Goal: Task Accomplishment & Management: Complete application form

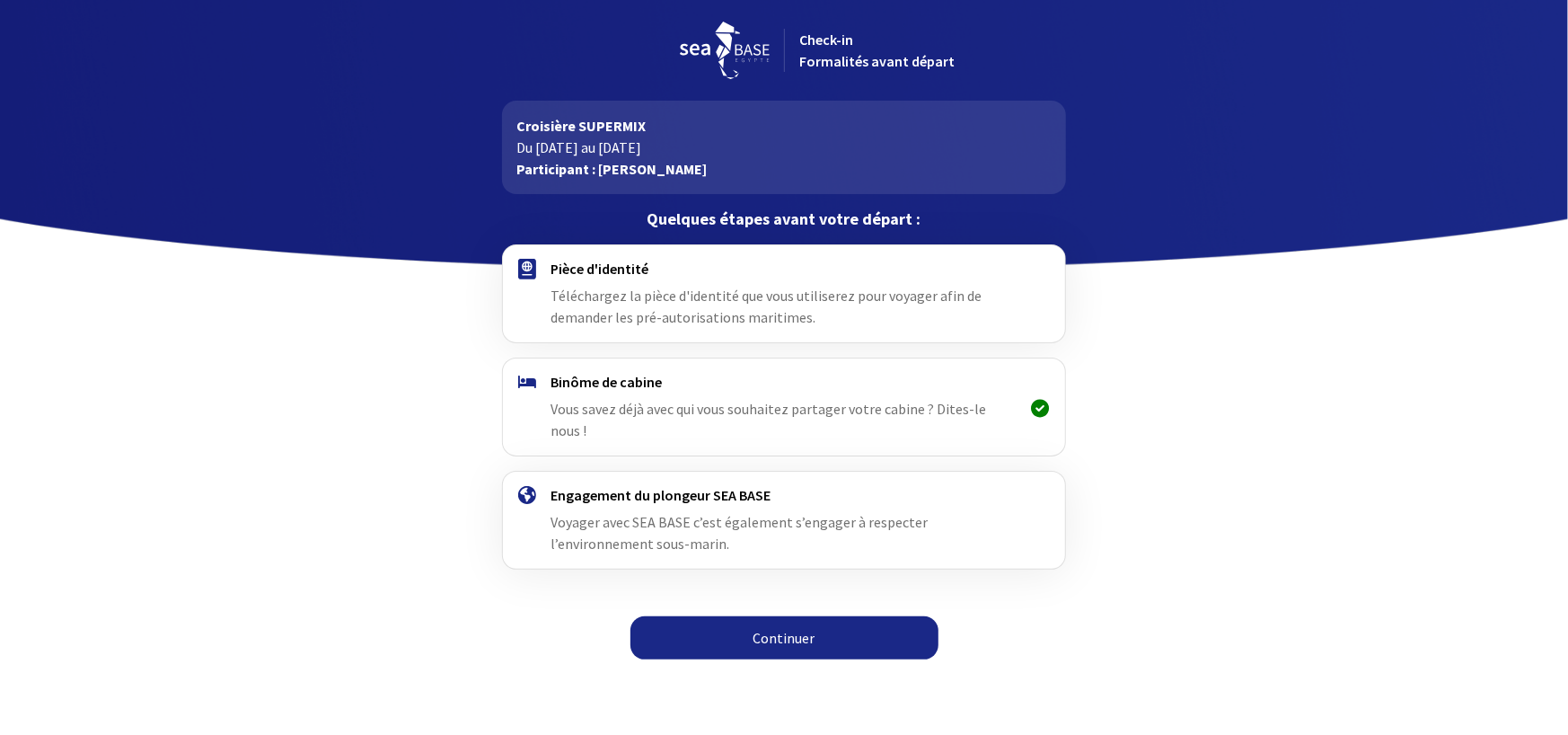
click at [745, 623] on link "Continuer" at bounding box center [784, 637] width 308 height 43
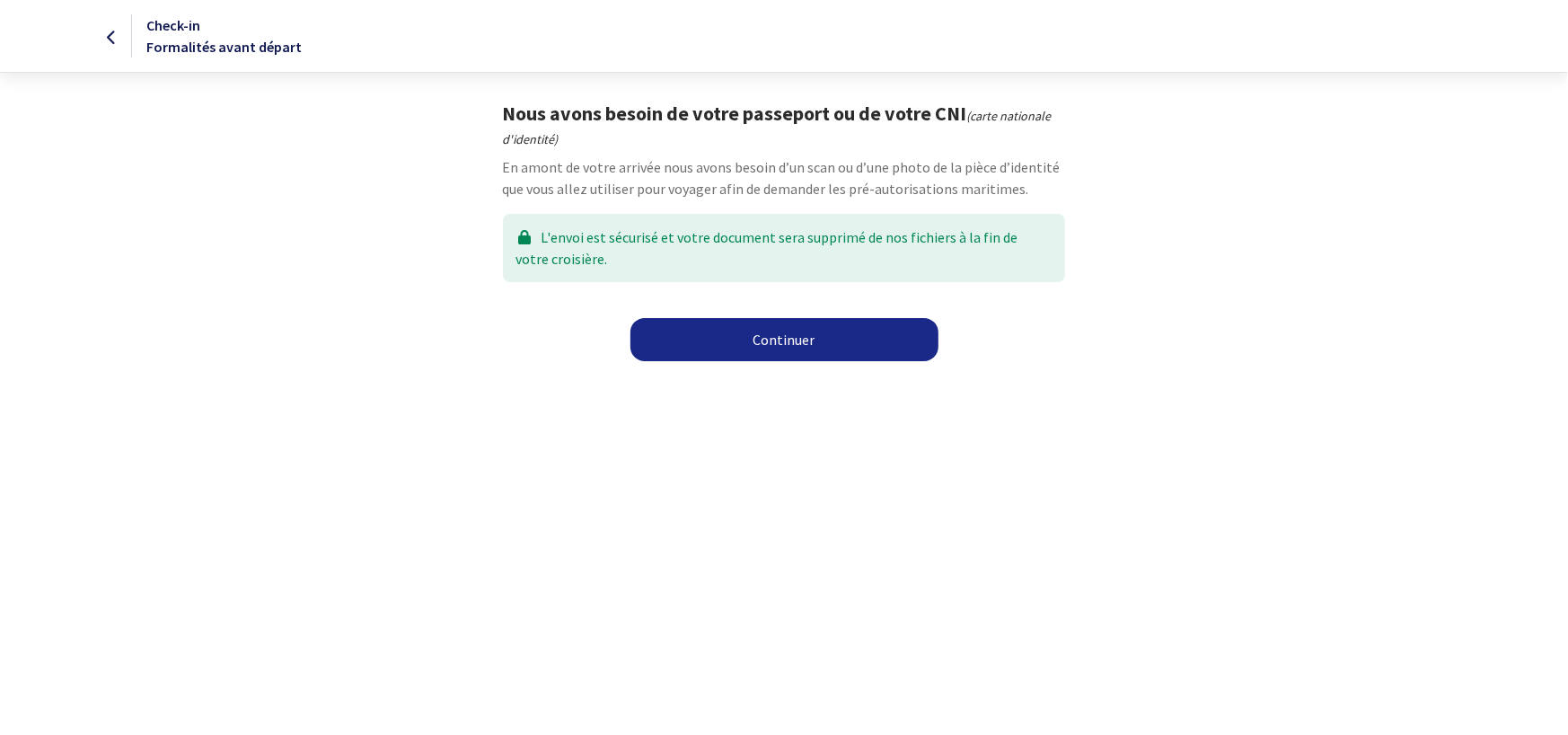
click at [791, 323] on link "Continuer" at bounding box center [784, 339] width 308 height 43
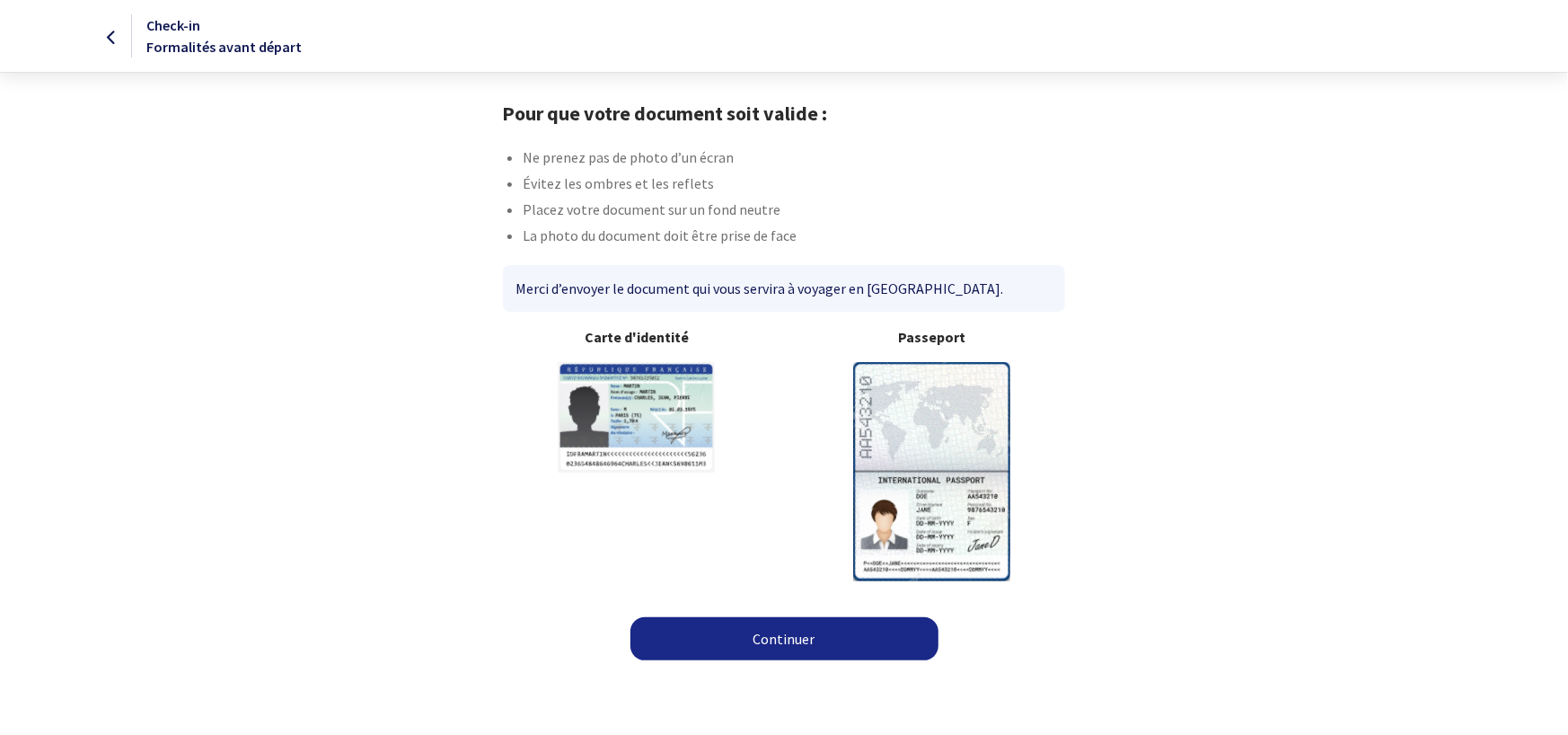
click at [947, 384] on img at bounding box center [932, 470] width 157 height 218
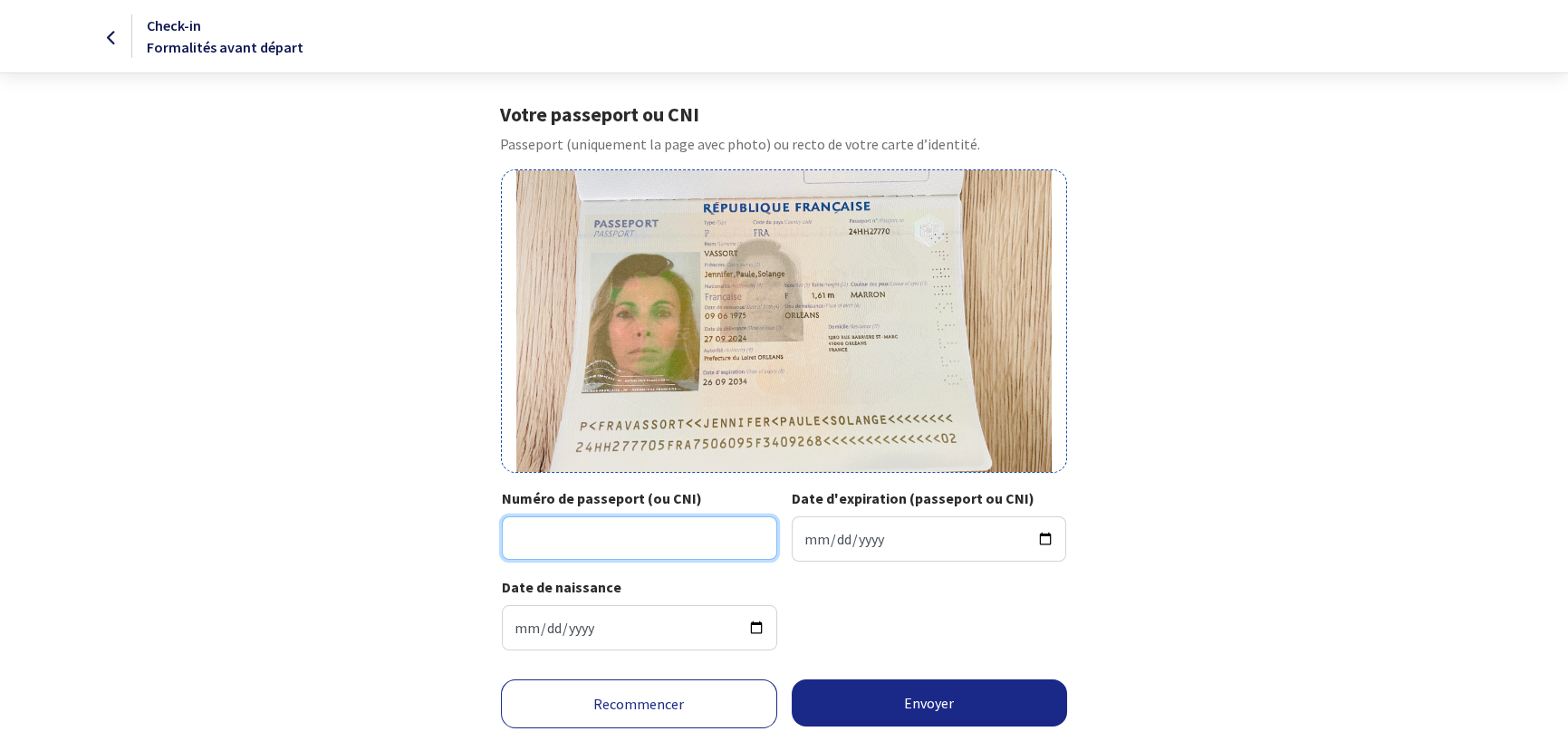
click at [673, 543] on input "Numéro de passeport (ou CNI)" at bounding box center [639, 537] width 276 height 44
click at [528, 543] on input "24H27770" at bounding box center [639, 537] width 276 height 44
click at [638, 548] on input "24HH27770" at bounding box center [639, 537] width 276 height 44
type input "24HH27770"
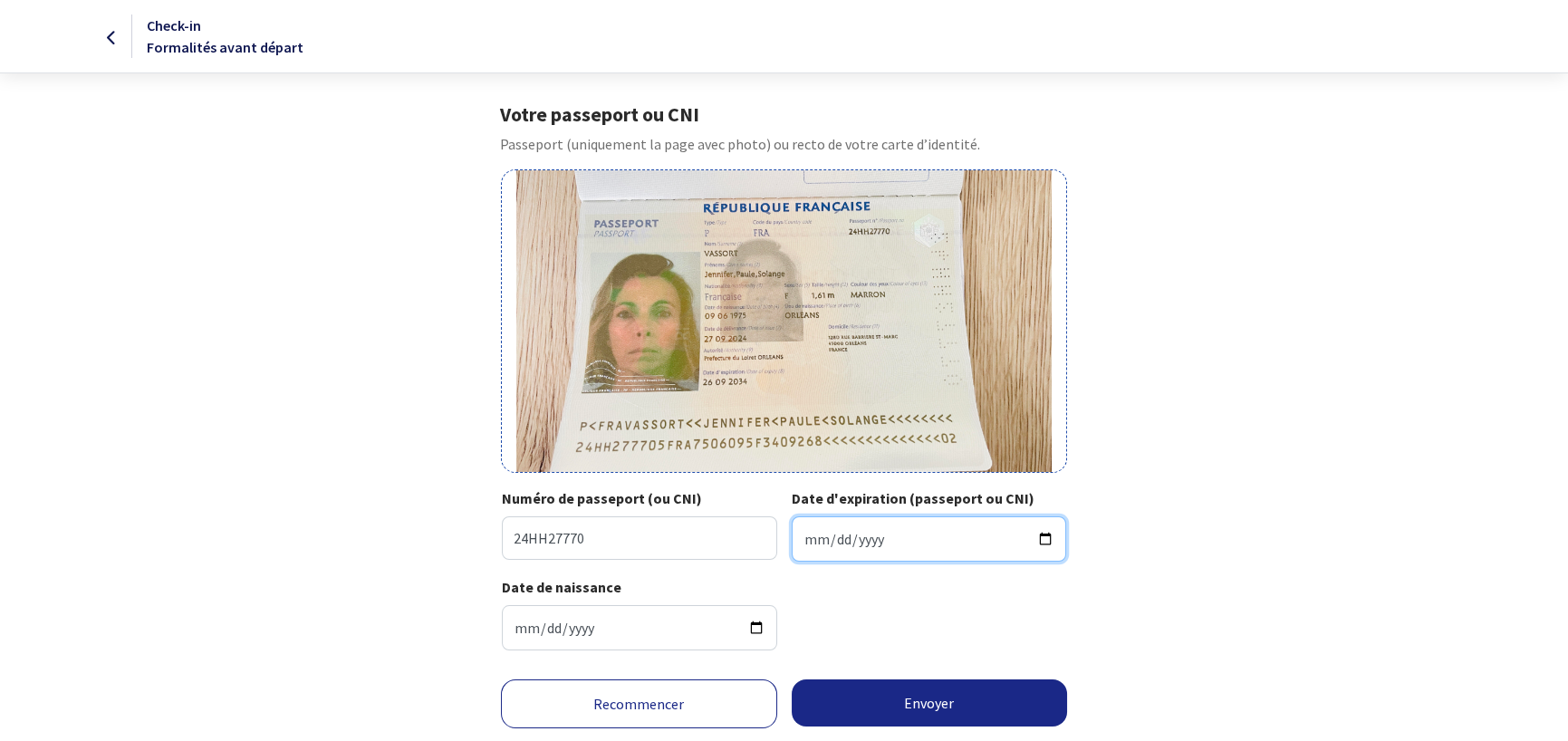
click at [859, 545] on input "Date d'expiration (passeport ou CNI)" at bounding box center [929, 538] width 276 height 45
click at [807, 536] on input "Date d'expiration (passeport ou CNI)" at bounding box center [929, 538] width 276 height 45
type input "2034-09-26"
click at [926, 606] on div "Date de naissance 1975-06-09" at bounding box center [783, 620] width 564 height 89
click at [889, 628] on div "Date de naissance 1975-06-09" at bounding box center [783, 620] width 564 height 89
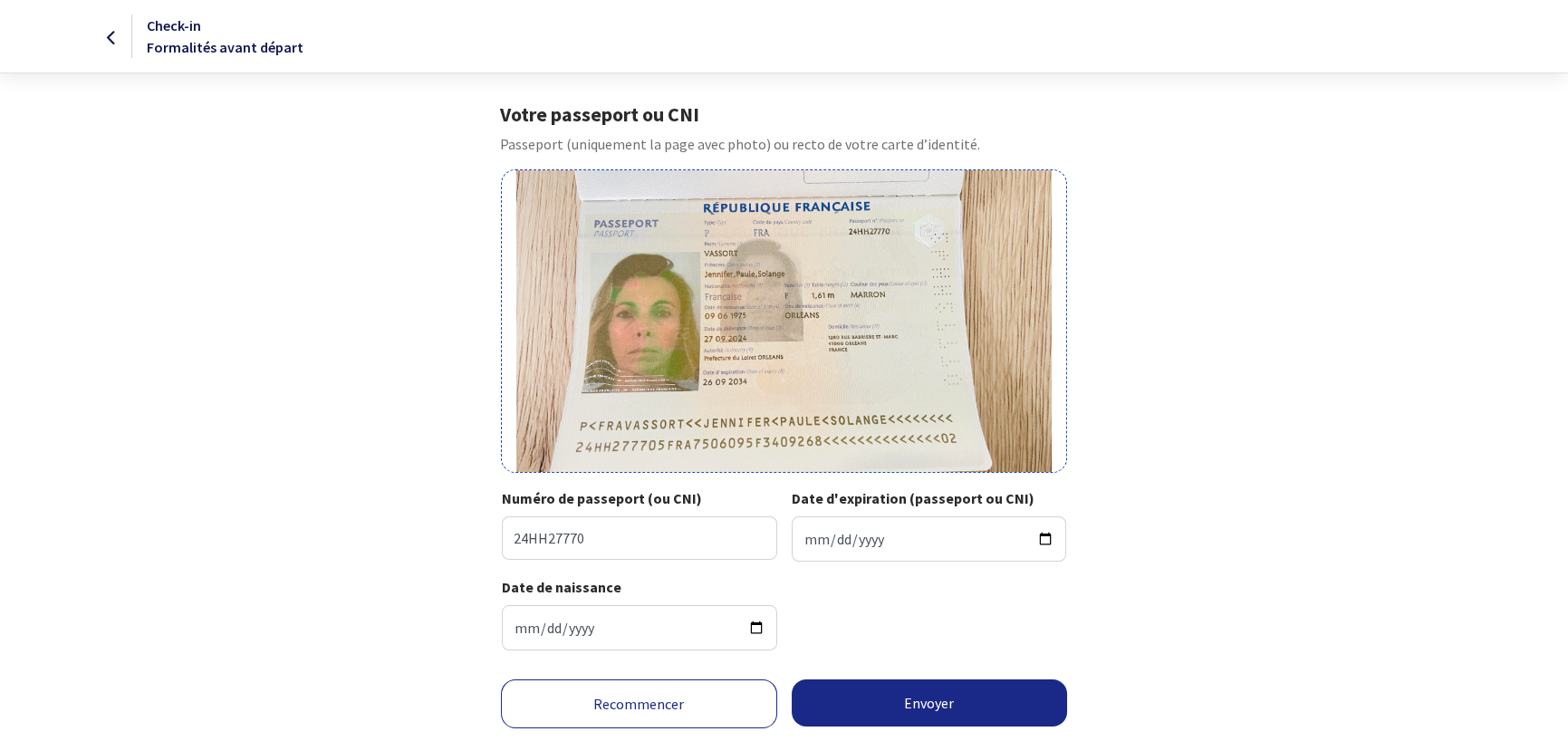
scroll to position [51, 0]
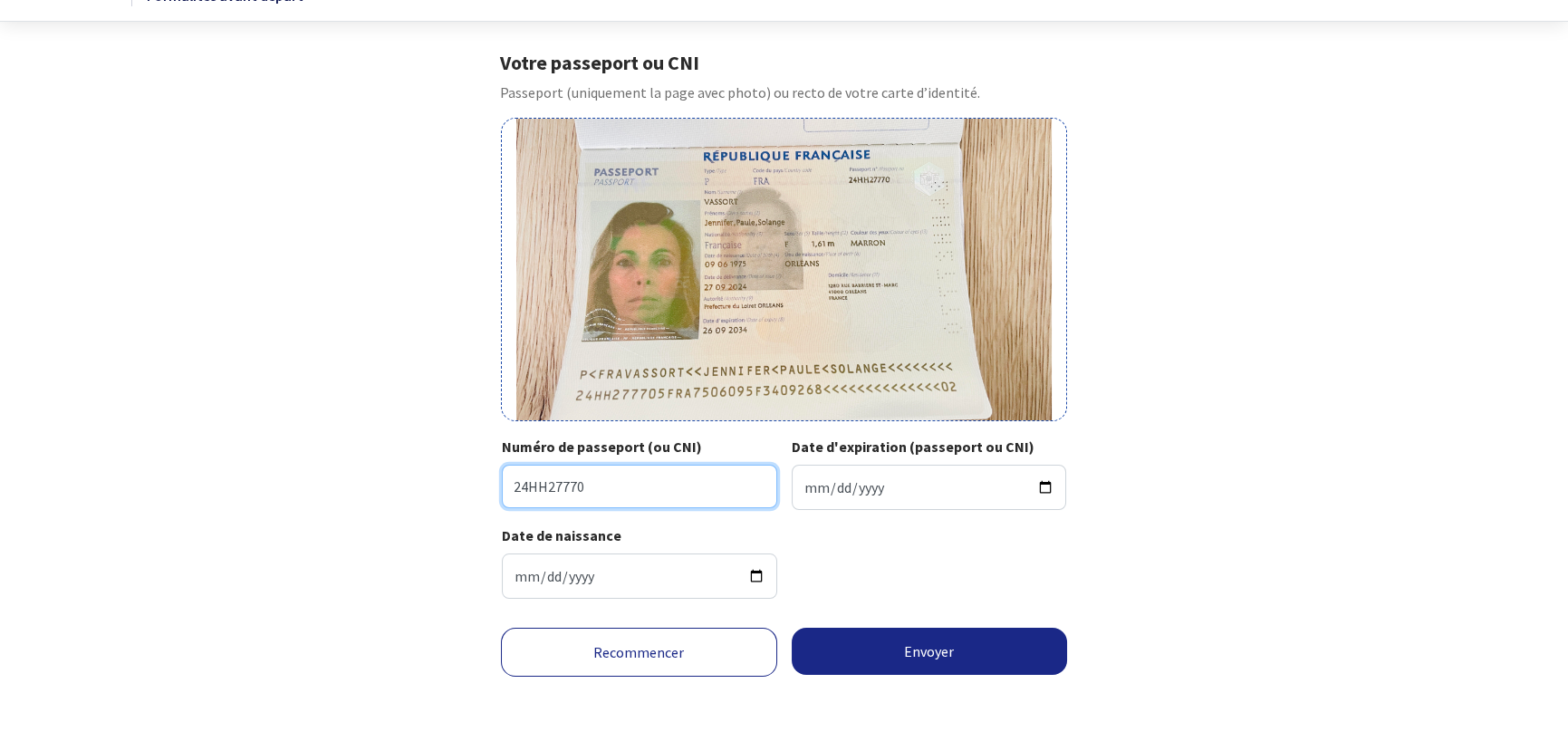
click at [525, 479] on input "24HH27770" at bounding box center [639, 486] width 276 height 44
click at [561, 484] on input "24HH27770" at bounding box center [639, 486] width 276 height 44
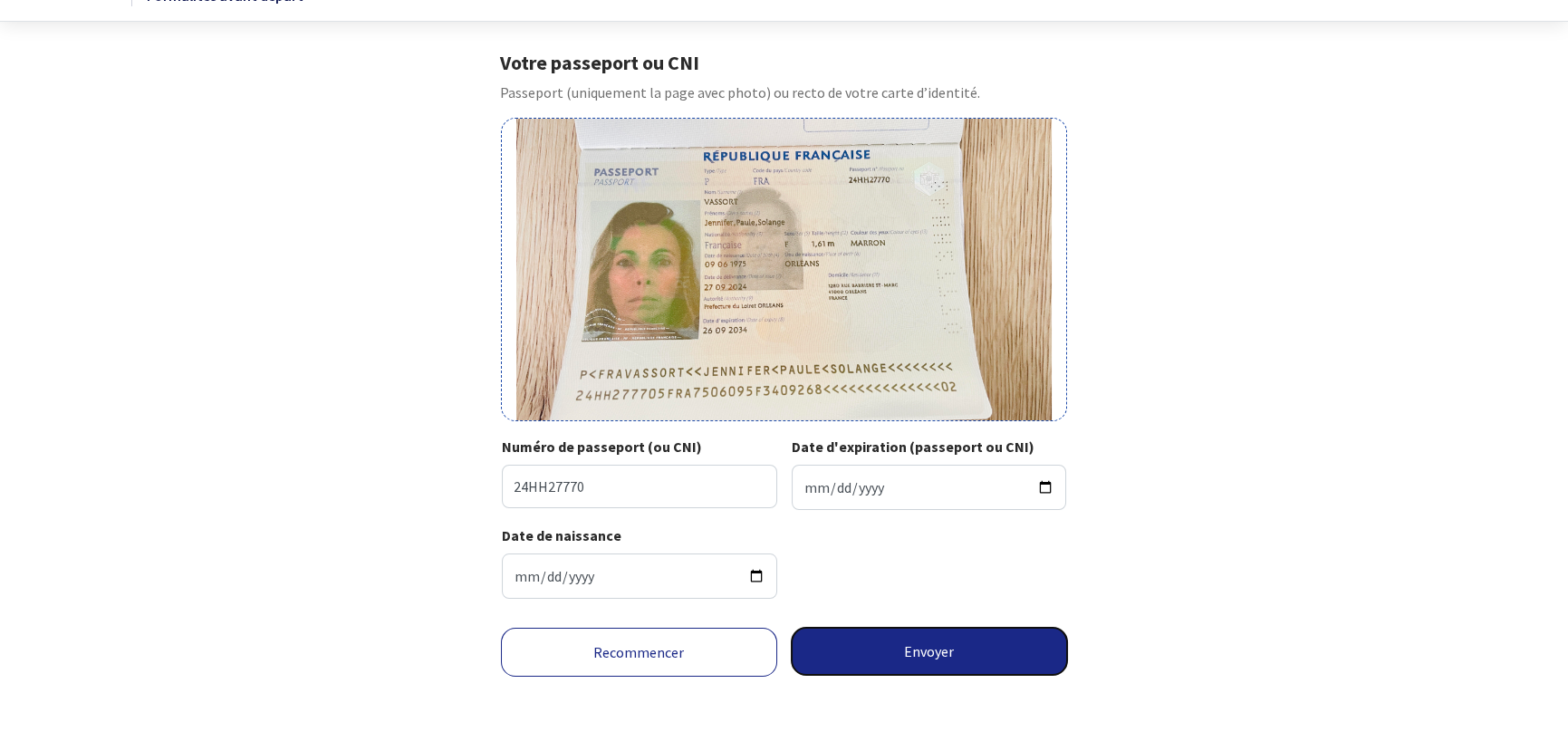
click at [963, 669] on button "Envoyer" at bounding box center [929, 651] width 276 height 47
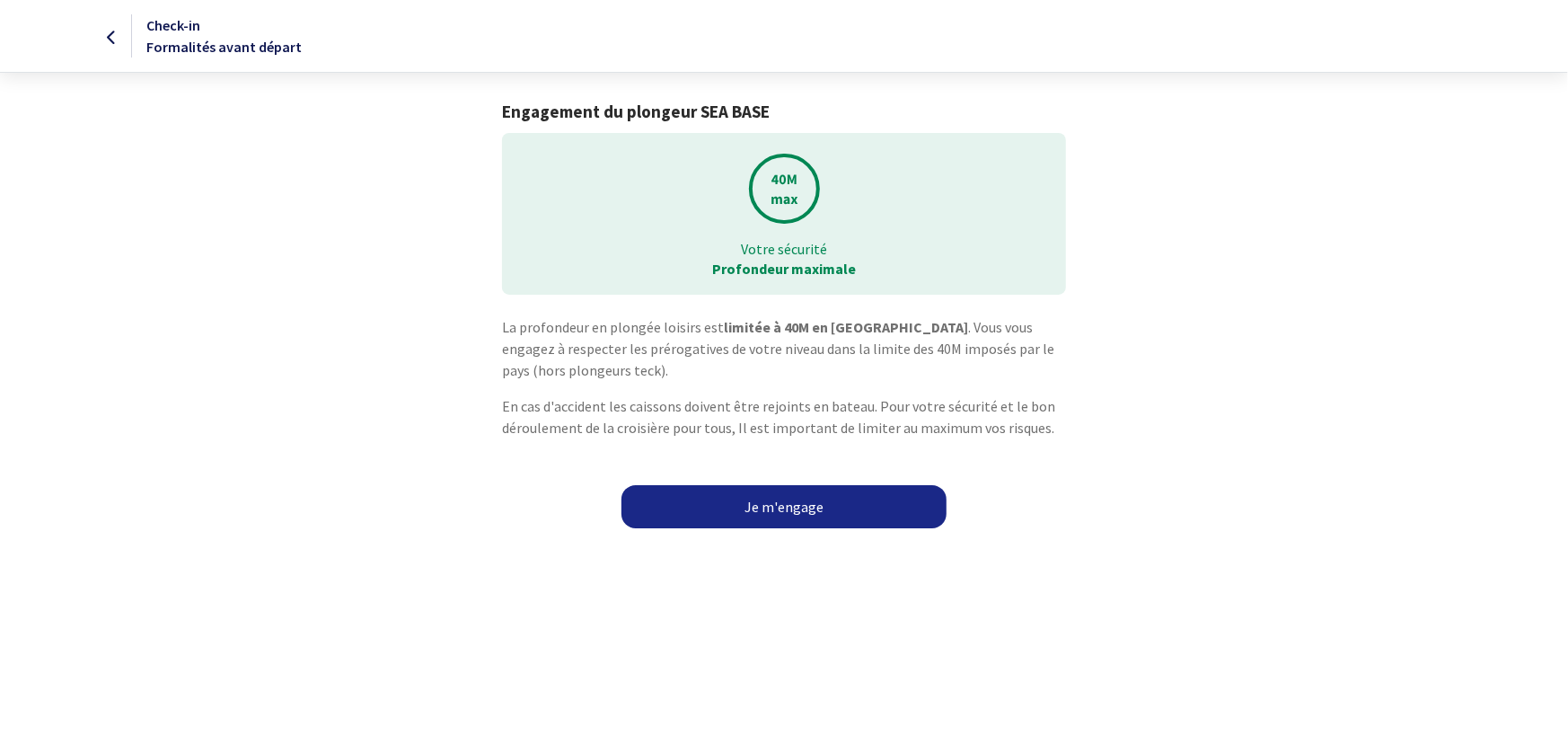
click at [778, 504] on link "Je m'engage" at bounding box center [784, 506] width 325 height 43
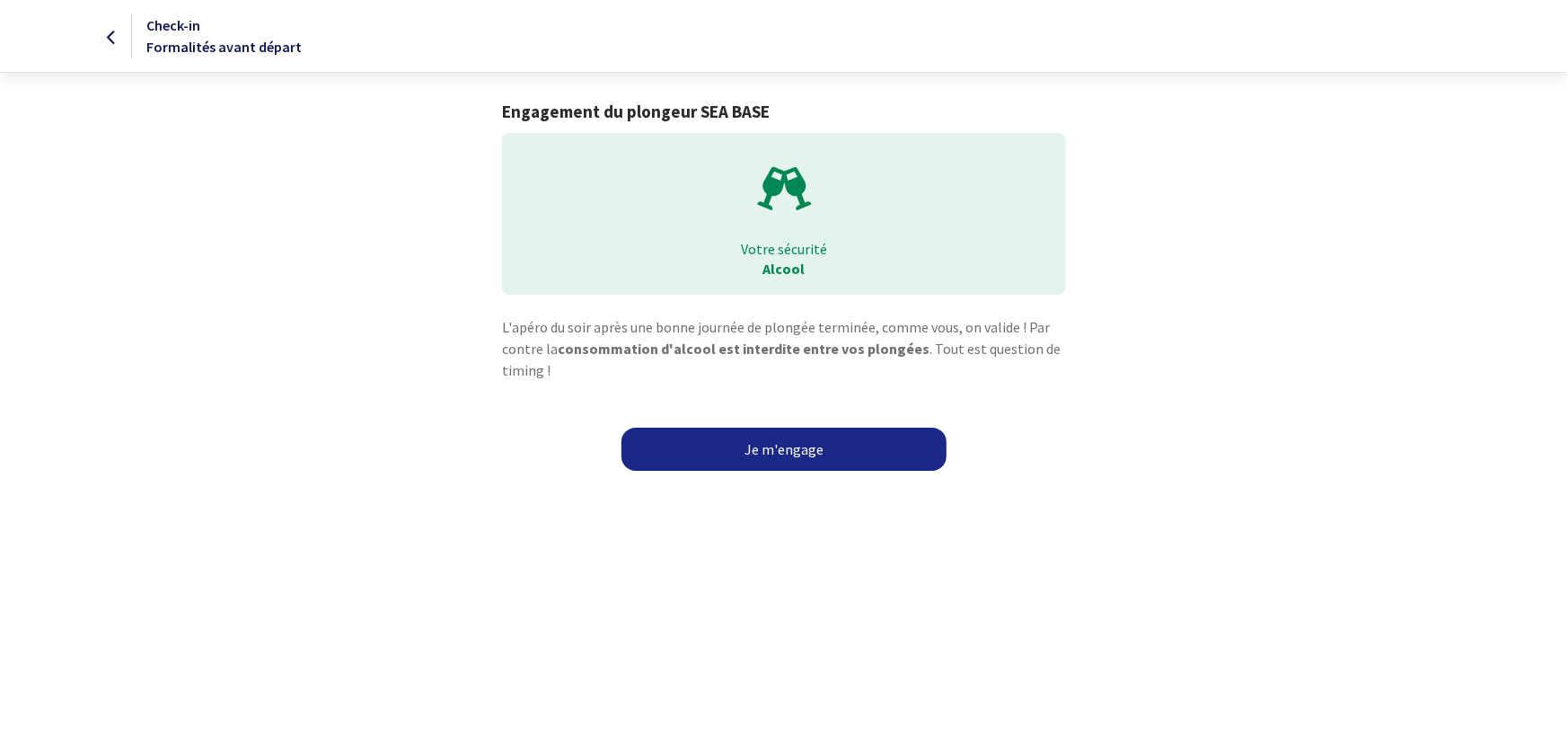
click at [781, 448] on link "Je m'engage" at bounding box center [784, 448] width 325 height 43
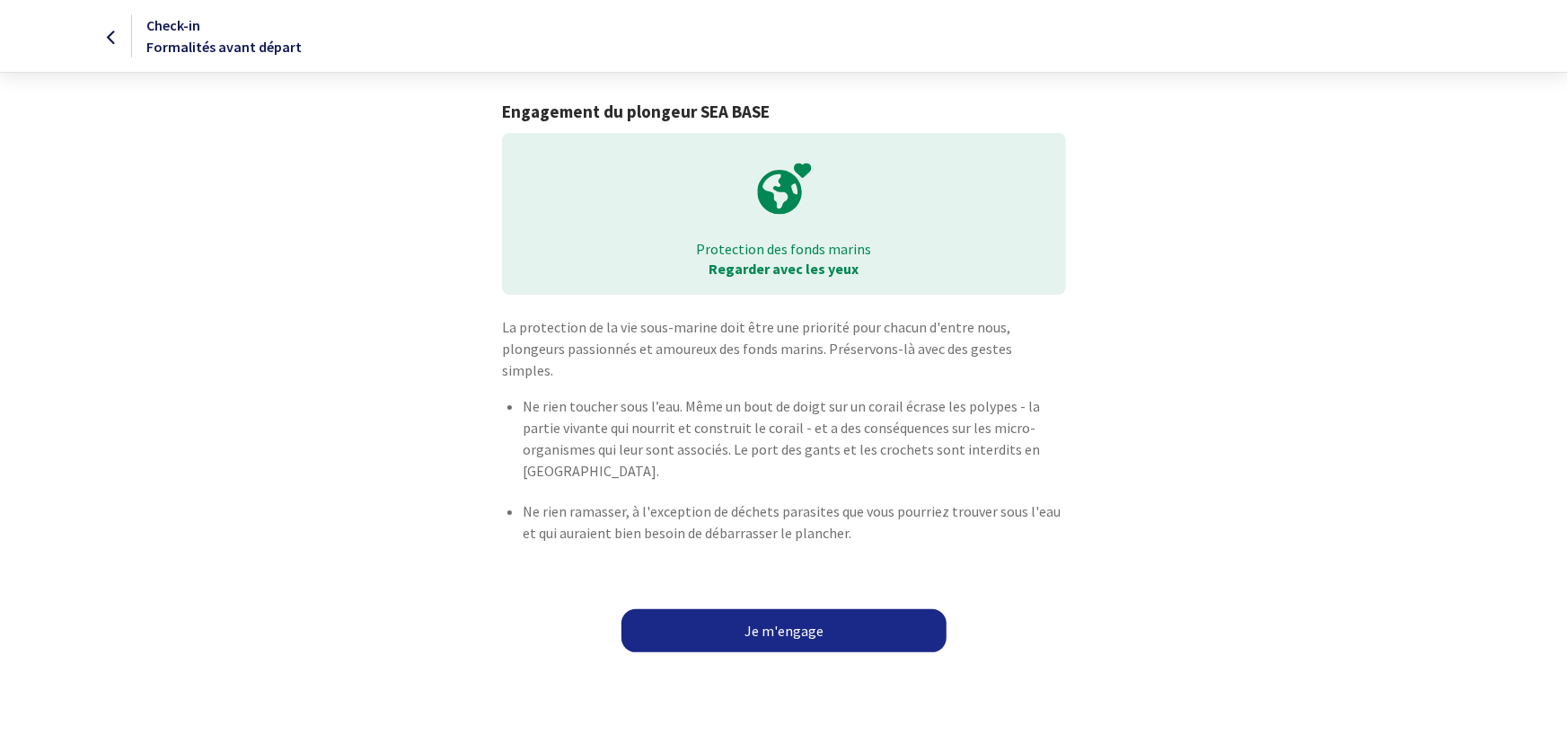
click at [796, 611] on link "Je m'engage" at bounding box center [784, 630] width 325 height 43
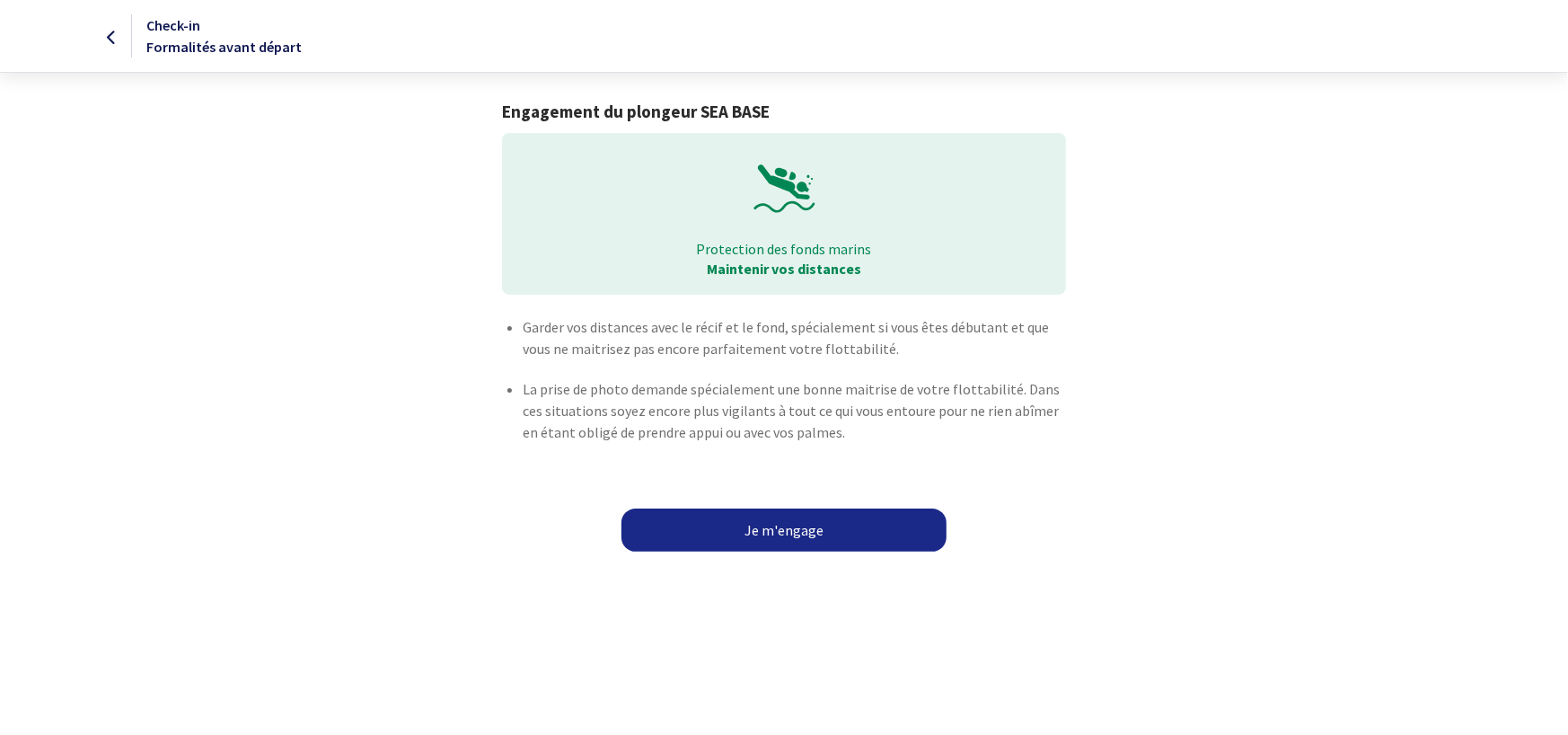
click at [767, 535] on link "Je m'engage" at bounding box center [784, 530] width 325 height 43
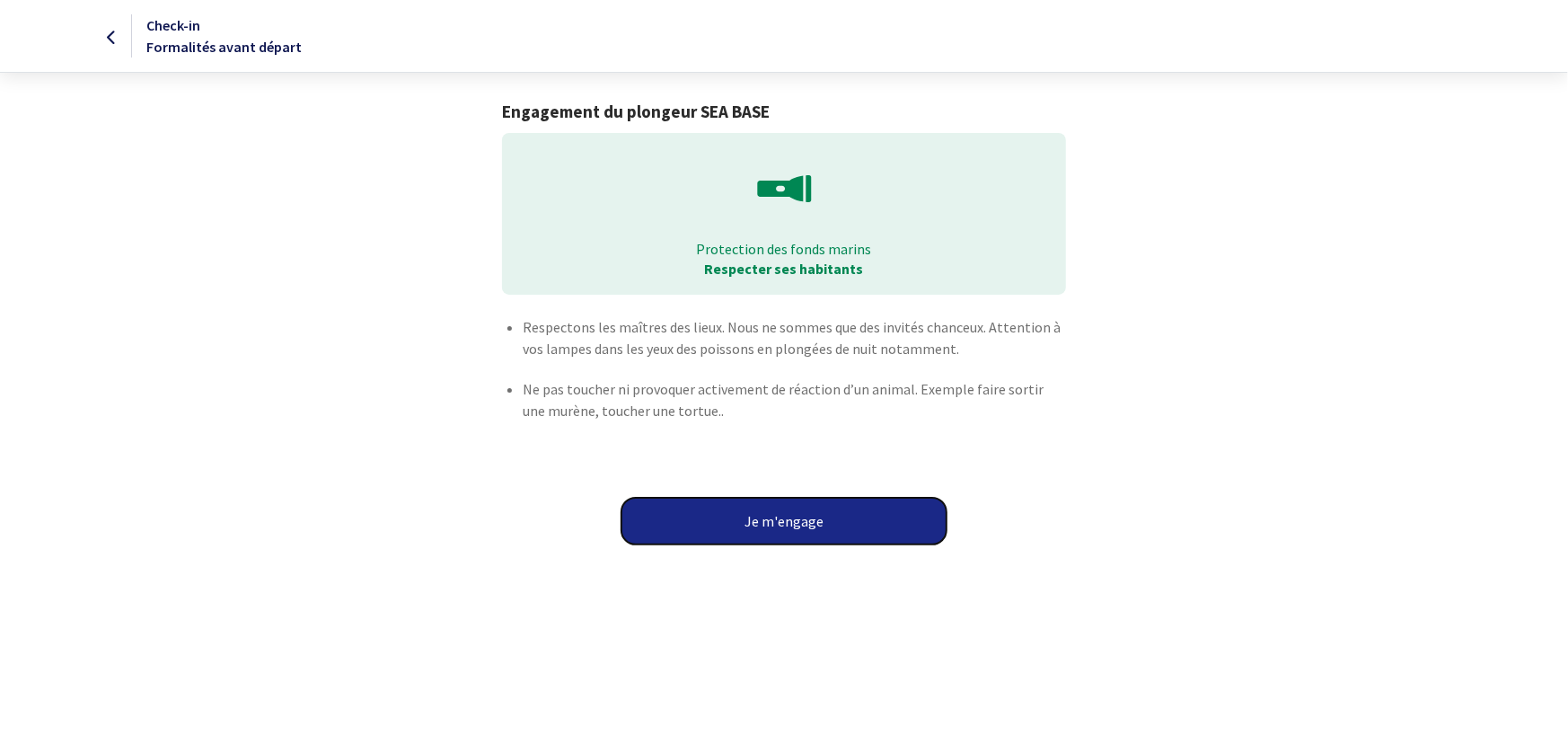
click at [819, 522] on button "Je m'engage" at bounding box center [784, 520] width 325 height 47
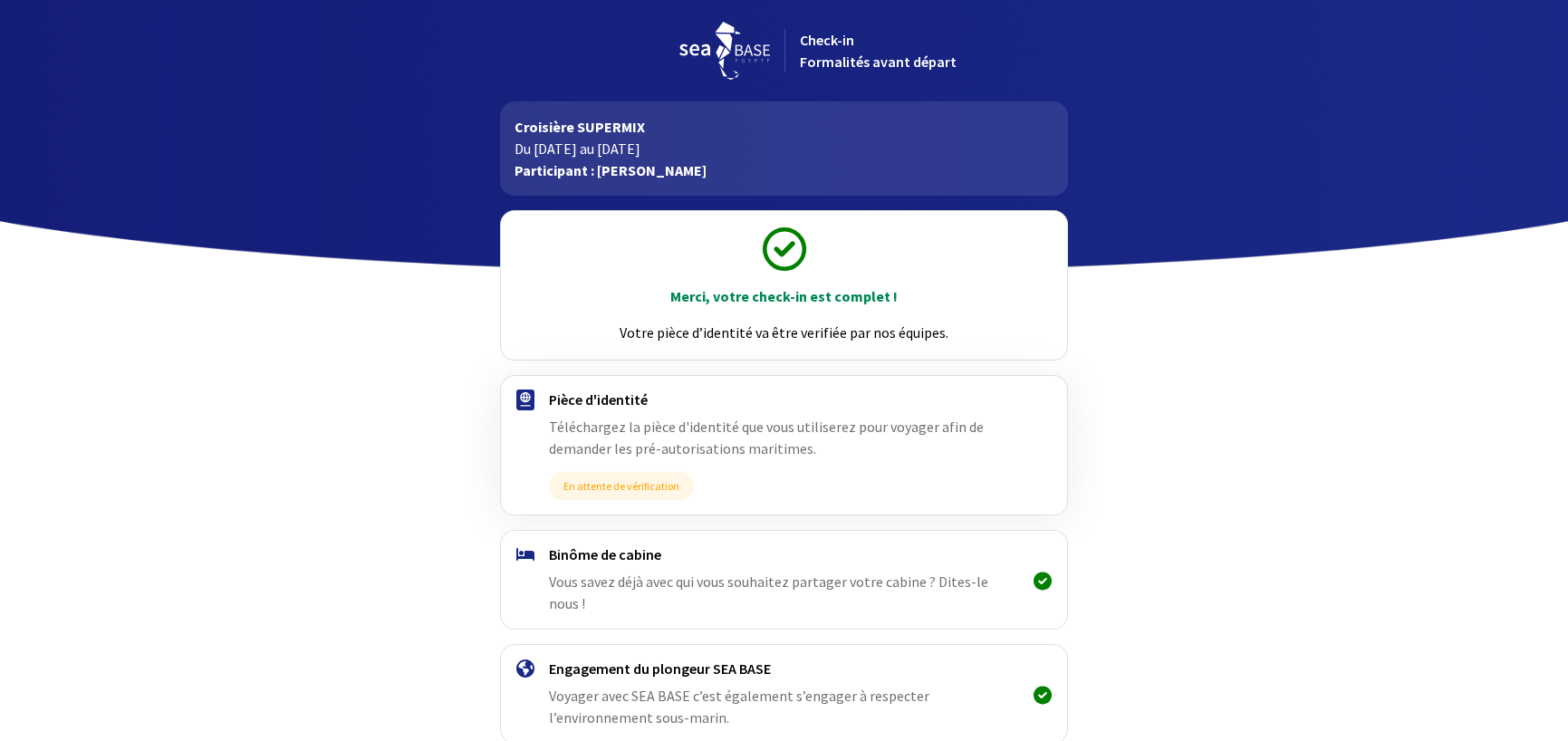
scroll to position [81, 0]
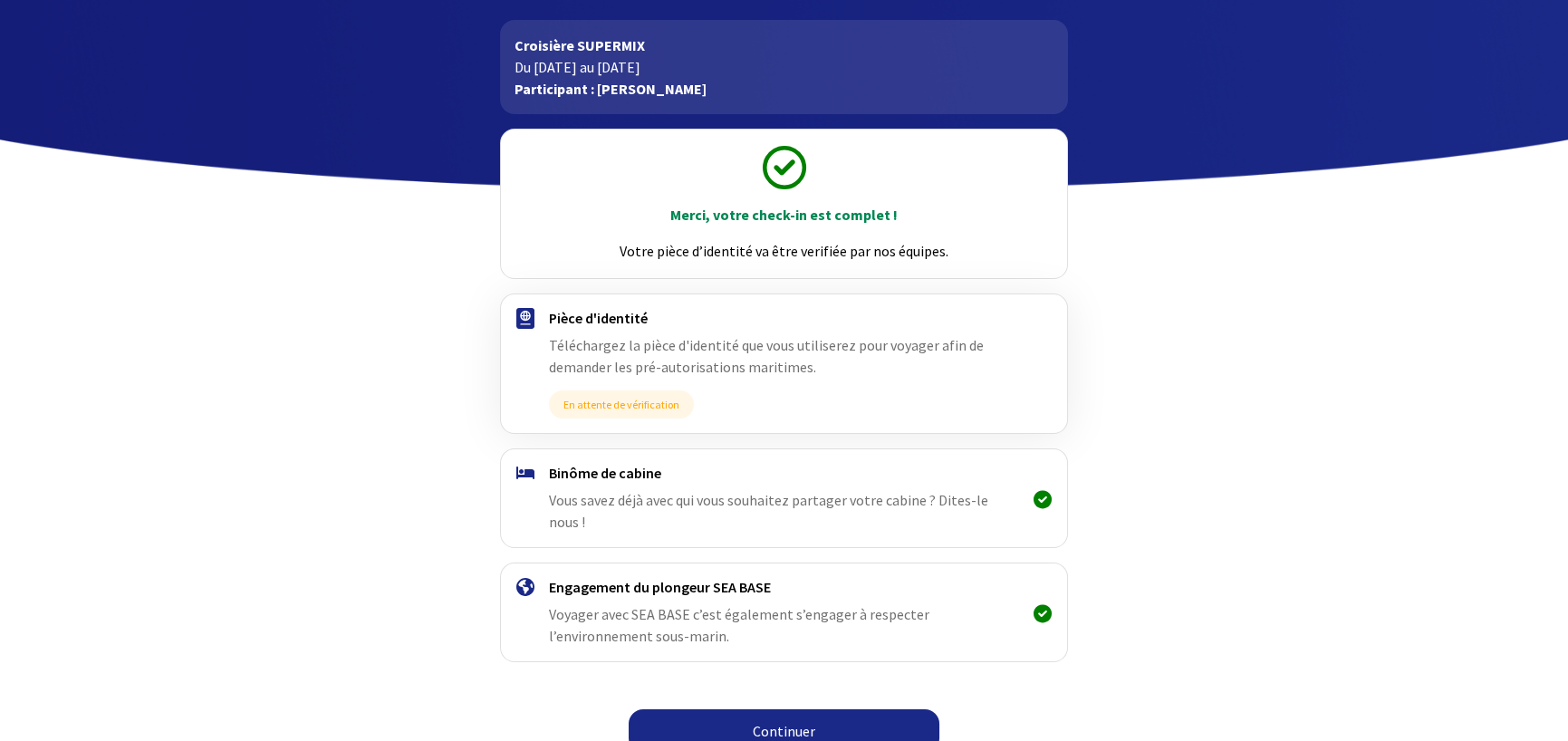
click at [812, 709] on link "Continuer" at bounding box center [783, 730] width 311 height 44
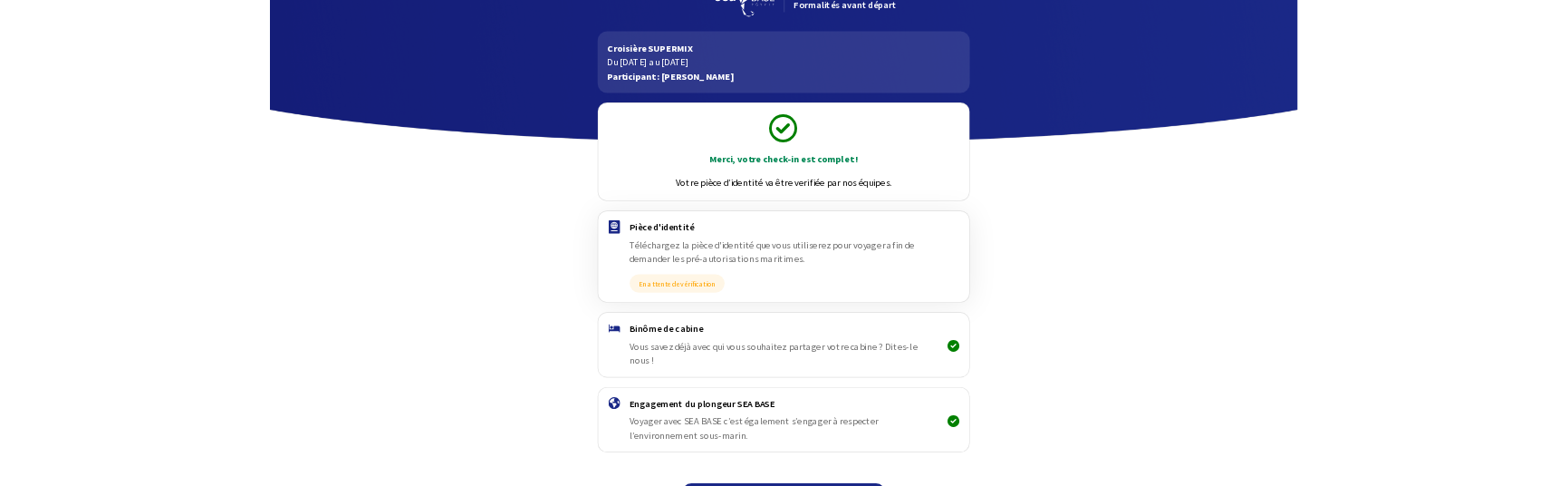
scroll to position [81, 0]
